Goal: Information Seeking & Learning: Check status

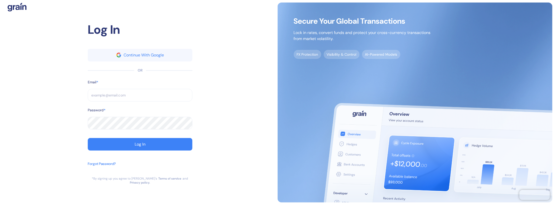
click at [106, 97] on input "text" at bounding box center [140, 95] width 105 height 13
type input "[EMAIL_ADDRESS][PERSON_NAME][PERSON_NAME][DOMAIN_NAME]"
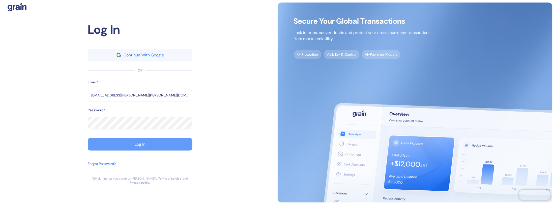
click at [127, 146] on button "Log In" at bounding box center [140, 144] width 105 height 13
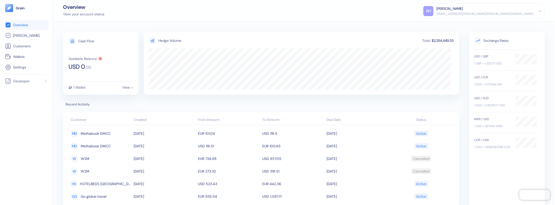
click at [537, 11] on div "AH [PERSON_NAME] [EMAIL_ADDRESS][PERSON_NAME][PERSON_NAME][DOMAIN_NAME]" at bounding box center [482, 11] width 119 height 10
click at [20, 67] on span "Settings" at bounding box center [19, 67] width 13 height 5
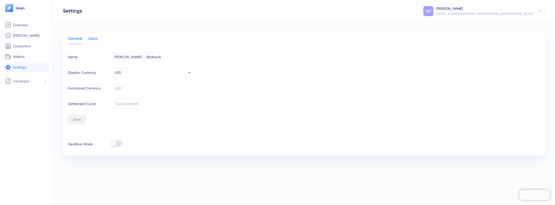
click at [98, 40] on div "Users" at bounding box center [93, 40] width 10 height 7
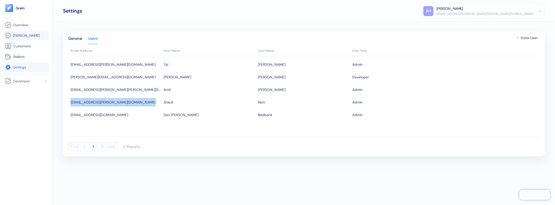
click at [17, 36] on span "[PERSON_NAME]" at bounding box center [26, 35] width 26 height 5
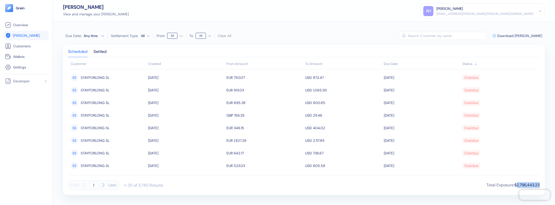
drag, startPoint x: 515, startPoint y: 186, endPoint x: 541, endPoint y: 184, distance: 25.3
click at [541, 184] on div "Scheduled Settled Customer Created From Amount To Amount Due Date Status SS STA…" at bounding box center [304, 120] width 482 height 150
click at [145, 36] on html "Pingdom Check: App Online Overview [PERSON_NAME] Customers Wallets Settings Dev…" at bounding box center [277, 102] width 555 height 205
click at [103, 51] on div "Settled" at bounding box center [100, 53] width 13 height 7
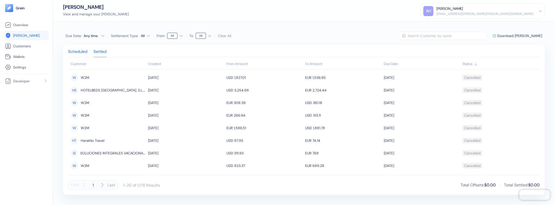
click at [74, 51] on div "Scheduled" at bounding box center [77, 53] width 19 height 7
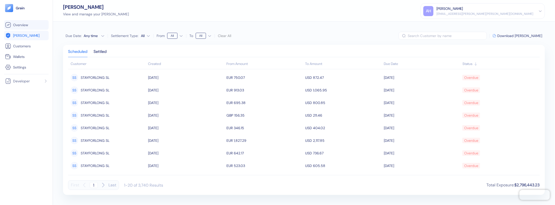
click at [21, 22] on link "Overview" at bounding box center [26, 25] width 43 height 6
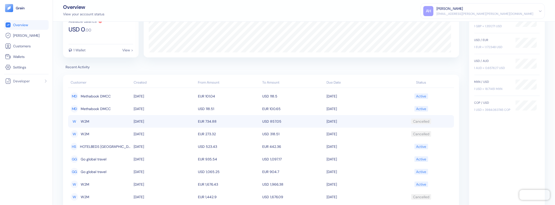
scroll to position [61, 0]
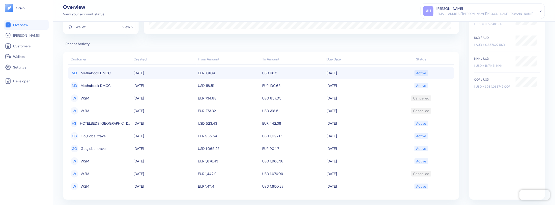
click at [87, 74] on span "Methabook DMCC" at bounding box center [96, 73] width 30 height 9
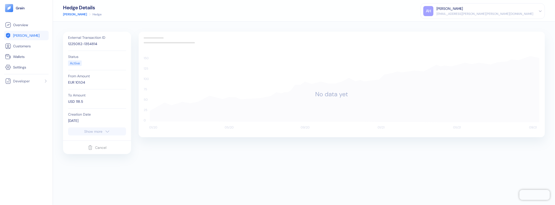
click at [76, 44] on div "1225082-1354814" at bounding box center [97, 43] width 58 height 5
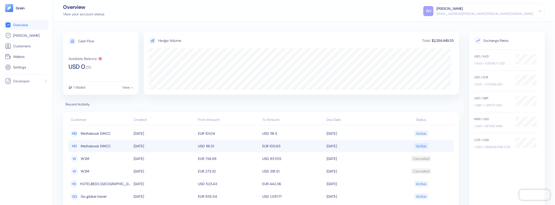
click at [103, 147] on span "Methabook DMCC" at bounding box center [96, 146] width 30 height 9
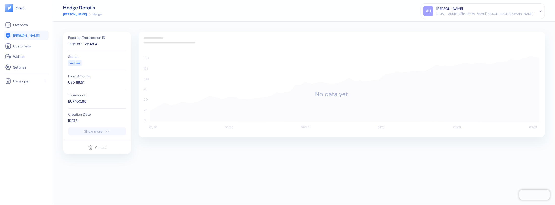
click at [86, 44] on div "1225082-1354814" at bounding box center [97, 43] width 58 height 5
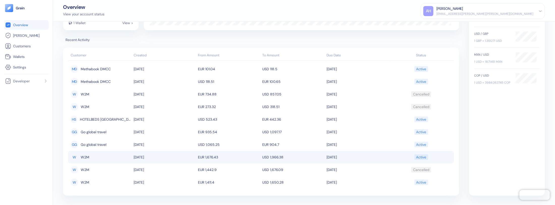
scroll to position [65, 0]
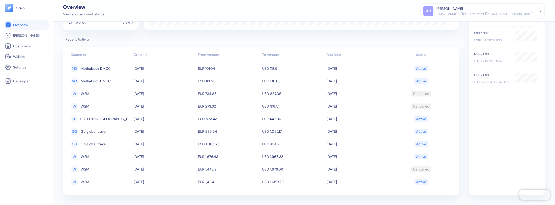
click at [140, 54] on th "Created" at bounding box center [164, 55] width 64 height 10
click at [139, 55] on th "Created" at bounding box center [164, 55] width 64 height 10
click at [17, 37] on span "[PERSON_NAME]" at bounding box center [26, 35] width 26 height 5
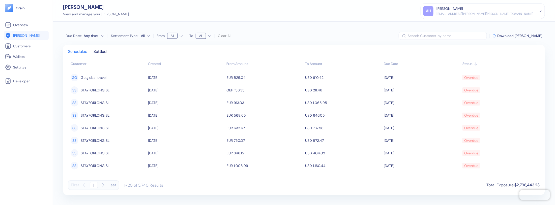
click at [154, 64] on div "Created" at bounding box center [186, 63] width 76 height 5
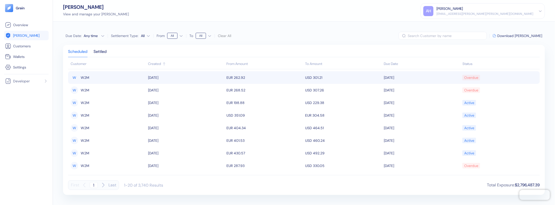
click at [85, 79] on span "W2M" at bounding box center [85, 77] width 9 height 9
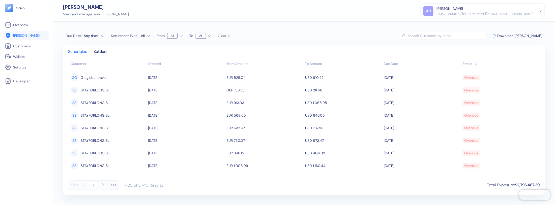
click at [156, 60] on th "Created" at bounding box center [186, 64] width 79 height 10
click at [155, 65] on div "Created" at bounding box center [186, 63] width 76 height 5
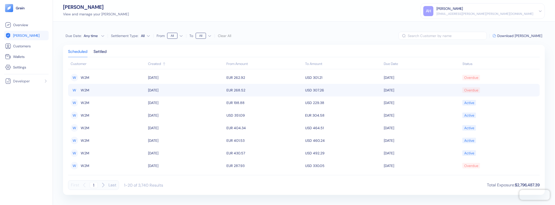
click at [84, 91] on span "W2M" at bounding box center [85, 90] width 9 height 9
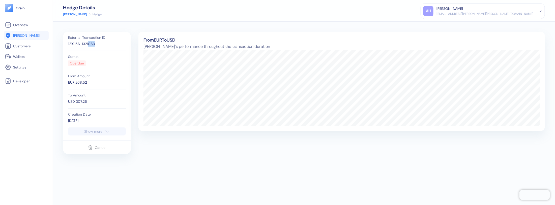
drag, startPoint x: 88, startPoint y: 43, endPoint x: 99, endPoint y: 45, distance: 10.4
click at [99, 45] on div "1219156-1321063" at bounding box center [97, 43] width 58 height 5
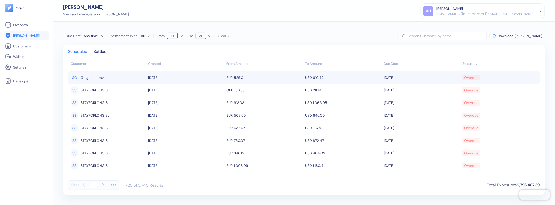
click at [103, 78] on span "Go global travel" at bounding box center [94, 77] width 26 height 9
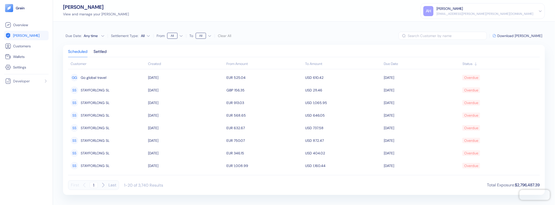
click at [154, 64] on div "Created" at bounding box center [186, 63] width 76 height 5
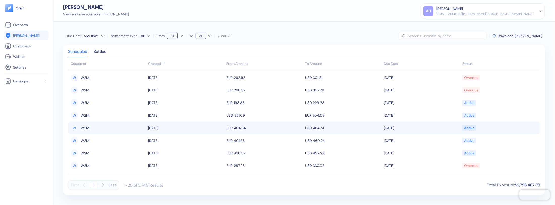
drag, startPoint x: 154, startPoint y: 128, endPoint x: 117, endPoint y: 129, distance: 37.1
click at [117, 129] on div "W W2M" at bounding box center [108, 128] width 75 height 9
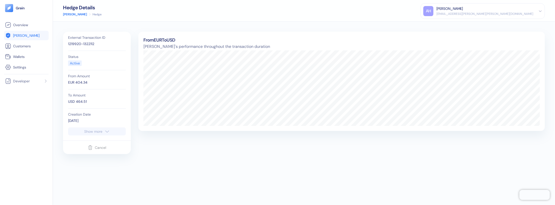
click at [85, 44] on div "1219920-1322112" at bounding box center [97, 43] width 58 height 5
copy div "1219920-1322112"
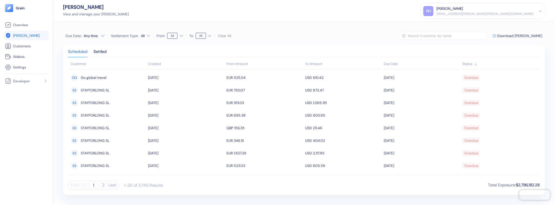
click at [159, 63] on div "Created" at bounding box center [186, 63] width 76 height 5
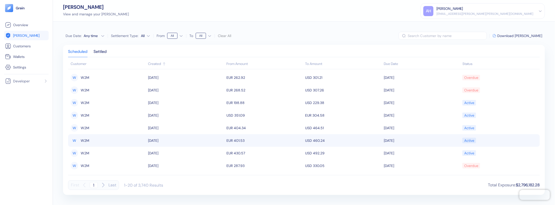
click at [154, 141] on td "[DATE]" at bounding box center [186, 140] width 79 height 13
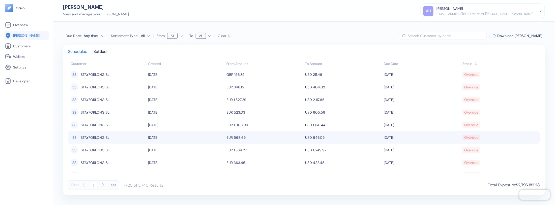
scroll to position [61, 0]
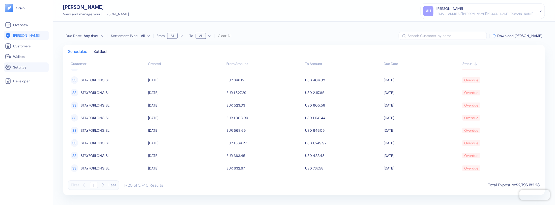
click at [19, 67] on span "Settings" at bounding box center [19, 67] width 13 height 5
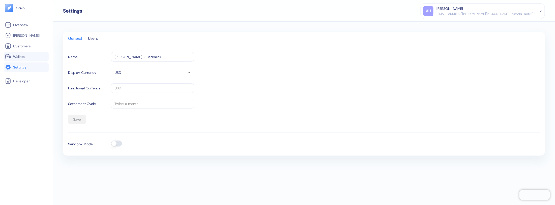
click at [22, 56] on span "Wallets" at bounding box center [19, 56] width 12 height 5
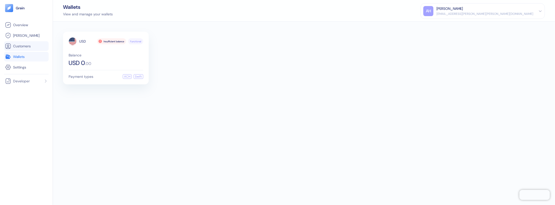
click at [24, 48] on span "Customers" at bounding box center [22, 46] width 18 height 5
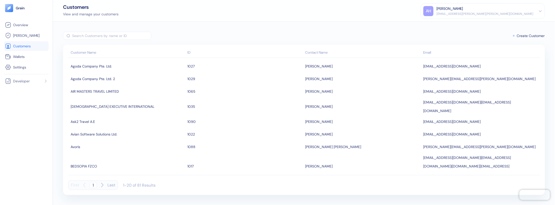
click at [190, 53] on th "ID" at bounding box center [245, 53] width 118 height 10
click at [101, 186] on icon "button" at bounding box center [102, 185] width 6 height 6
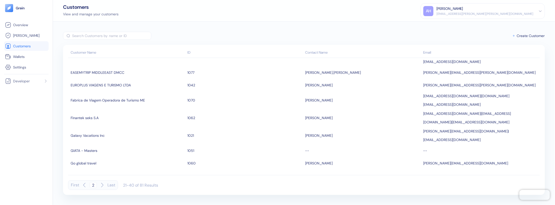
scroll to position [142, 0]
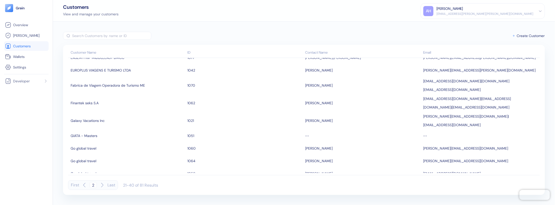
click at [101, 183] on icon "button" at bounding box center [102, 185] width 6 height 6
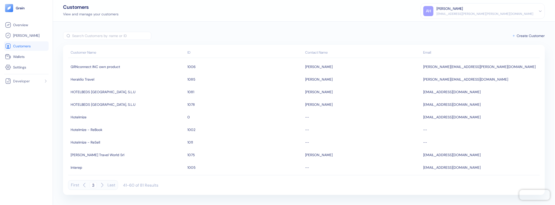
click at [101, 186] on icon "button" at bounding box center [102, 185] width 6 height 6
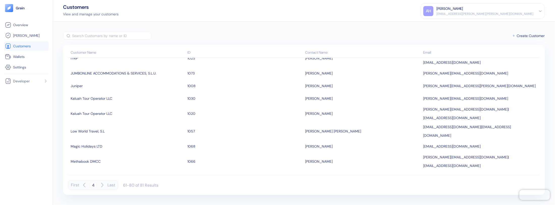
click at [101, 187] on icon "button" at bounding box center [102, 185] width 2 height 4
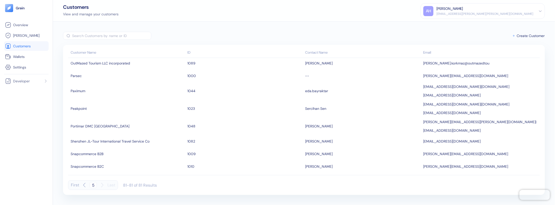
click at [85, 186] on icon "button" at bounding box center [84, 185] width 6 height 6
type input "4"
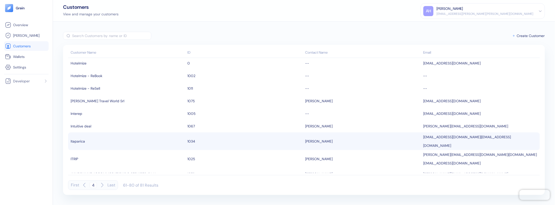
scroll to position [0, 0]
